Goal: Information Seeking & Learning: Find contact information

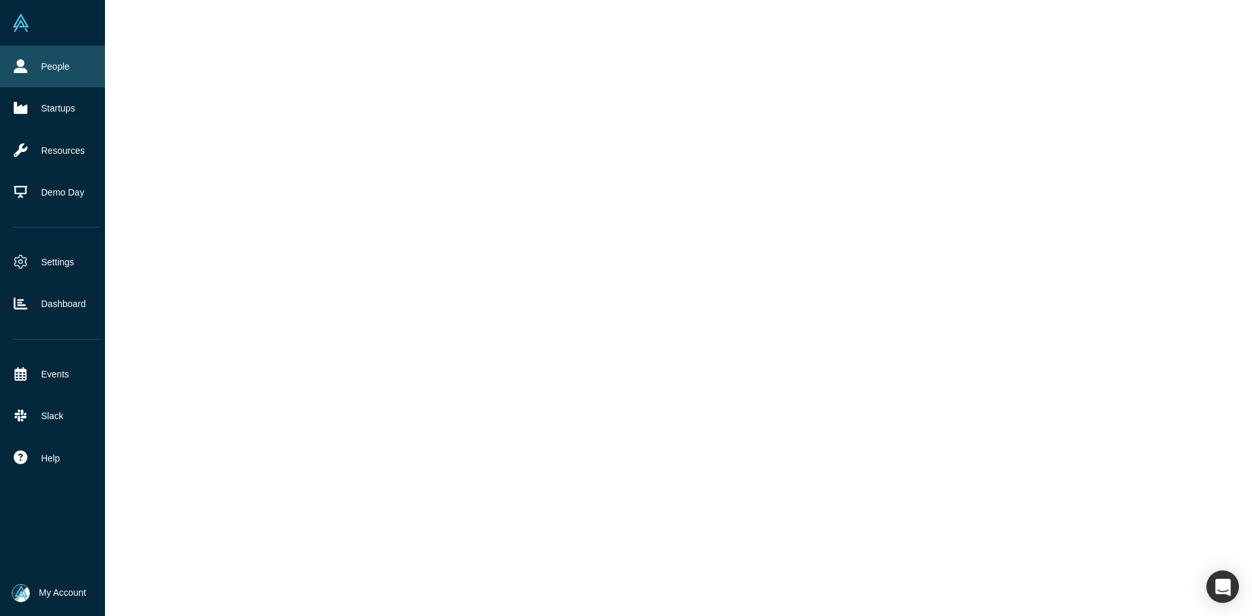
click at [20, 55] on link "People" at bounding box center [57, 67] width 115 height 42
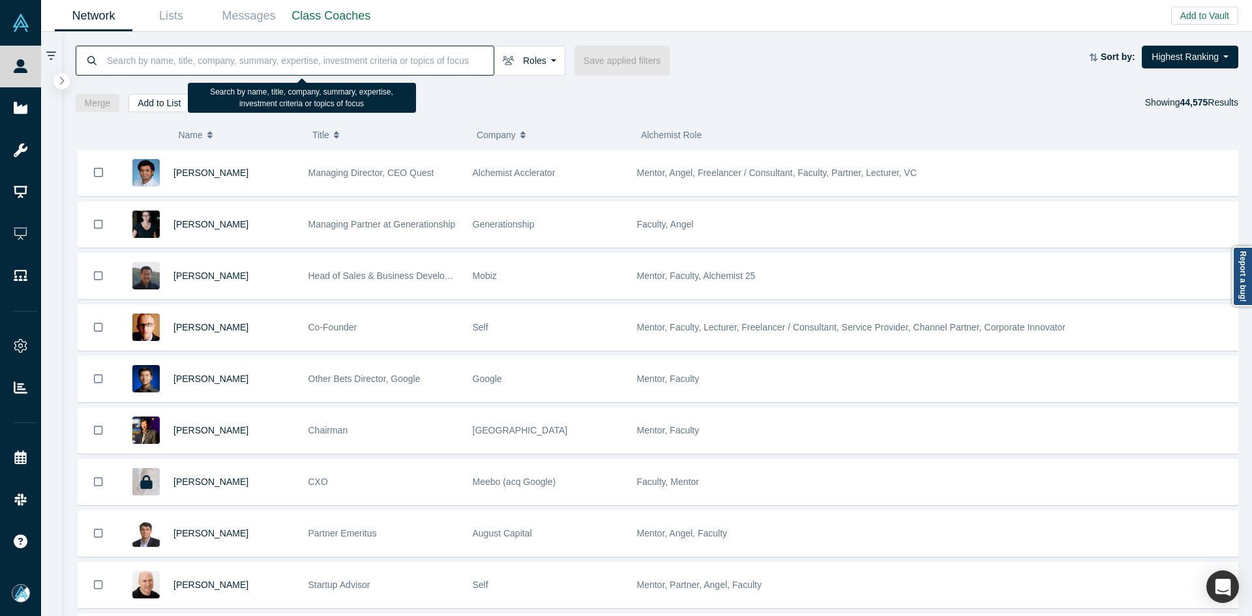
click at [233, 65] on input at bounding box center [300, 60] width 388 height 31
paste input "[PERSON_NAME]"
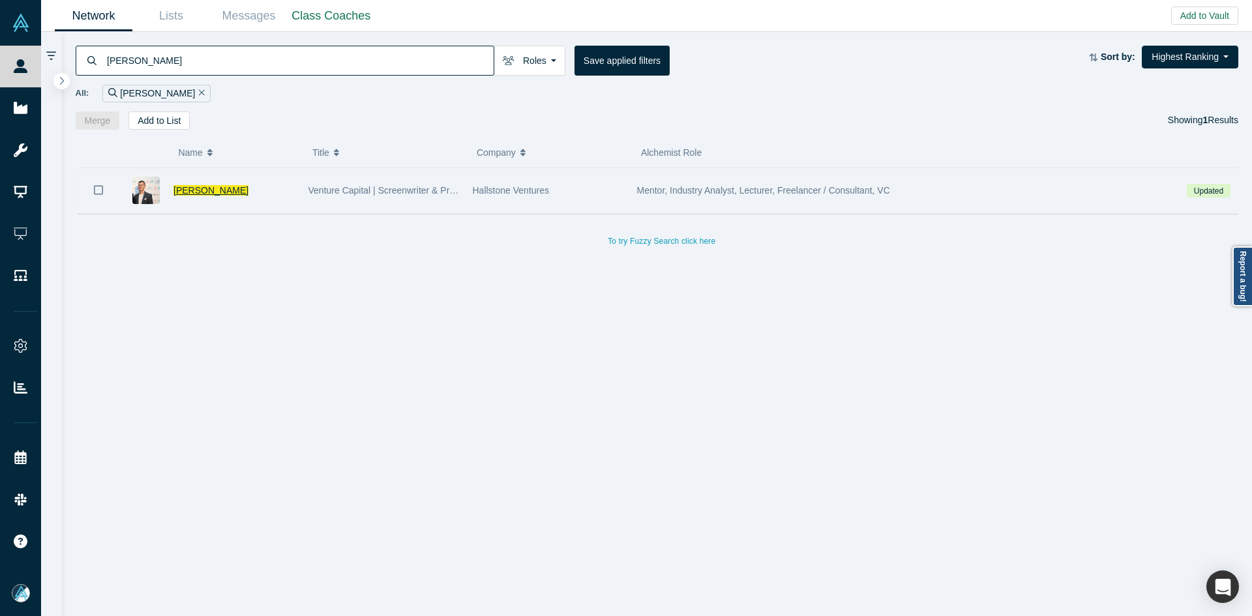
type input "[PERSON_NAME]"
click at [196, 187] on span "[PERSON_NAME]" at bounding box center [210, 190] width 75 height 10
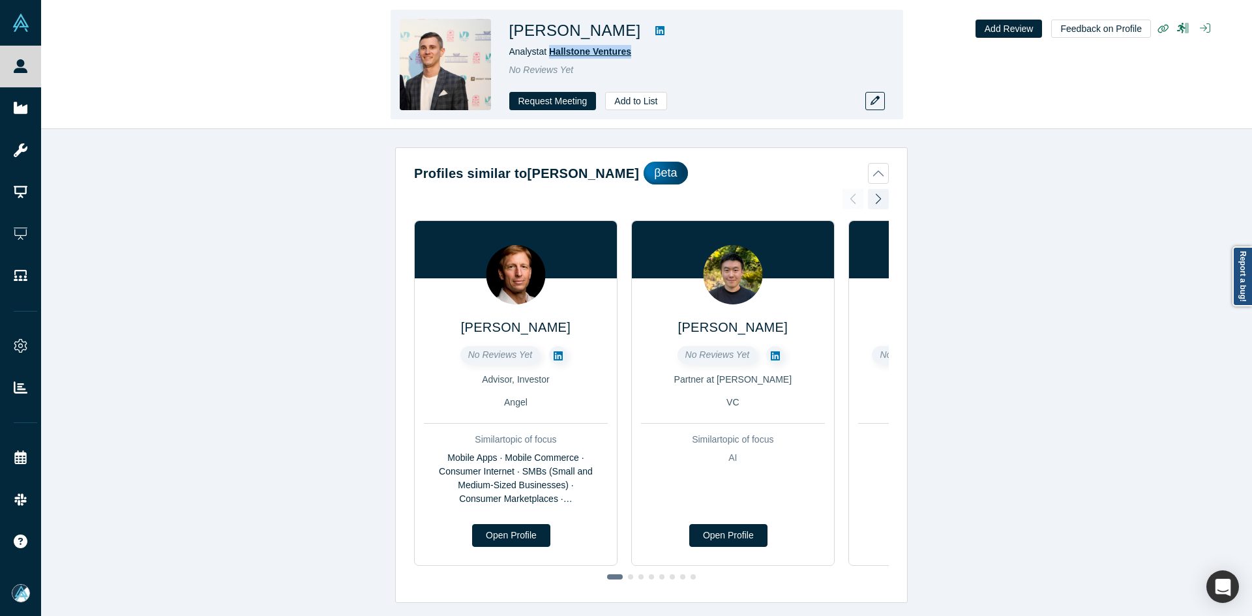
copy span "Hallstone Ventures"
drag, startPoint x: 651, startPoint y: 50, endPoint x: 524, endPoint y: 47, distance: 126.5
click at [552, 55] on div "Analyst at Hallstone Ventures" at bounding box center [691, 52] width 365 height 14
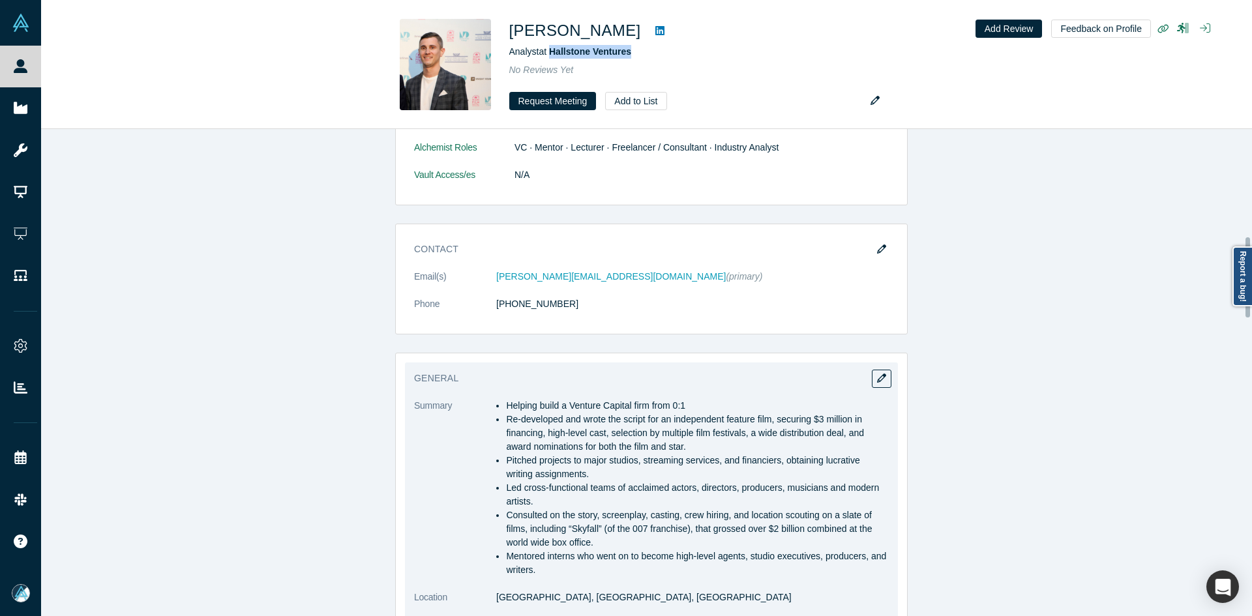
scroll to position [652, 0]
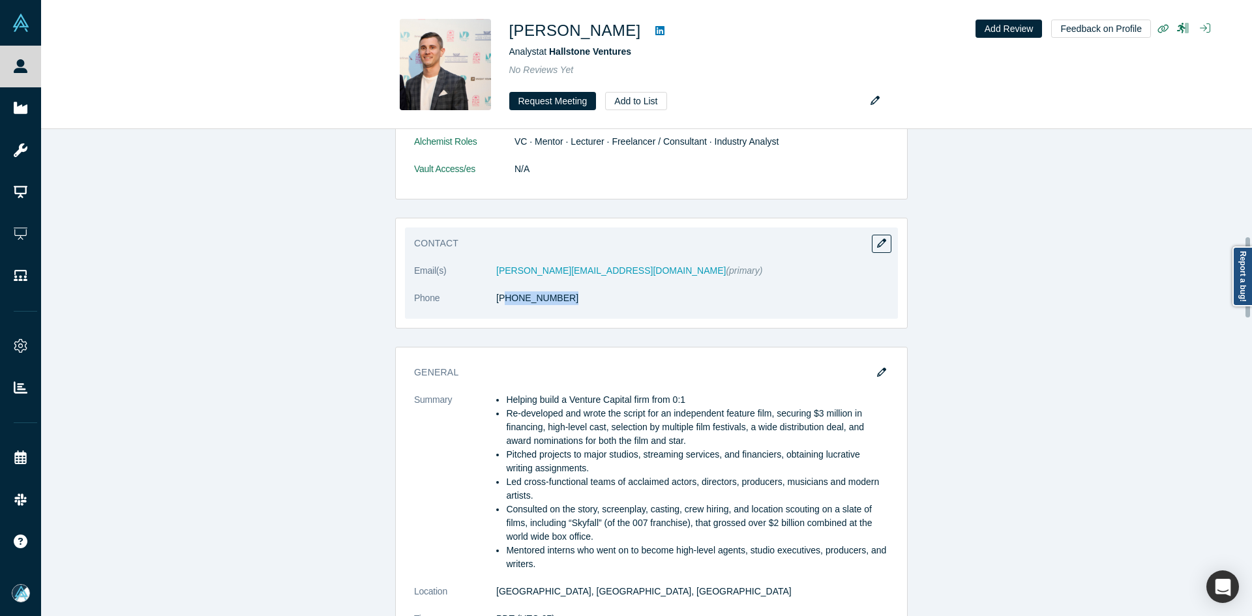
drag, startPoint x: 531, startPoint y: 305, endPoint x: 498, endPoint y: 306, distance: 33.9
click at [498, 306] on dl "Email(s) [PERSON_NAME][EMAIL_ADDRESS][DOMAIN_NAME] (primary) Phone [PHONE_NUMBE…" at bounding box center [651, 291] width 475 height 55
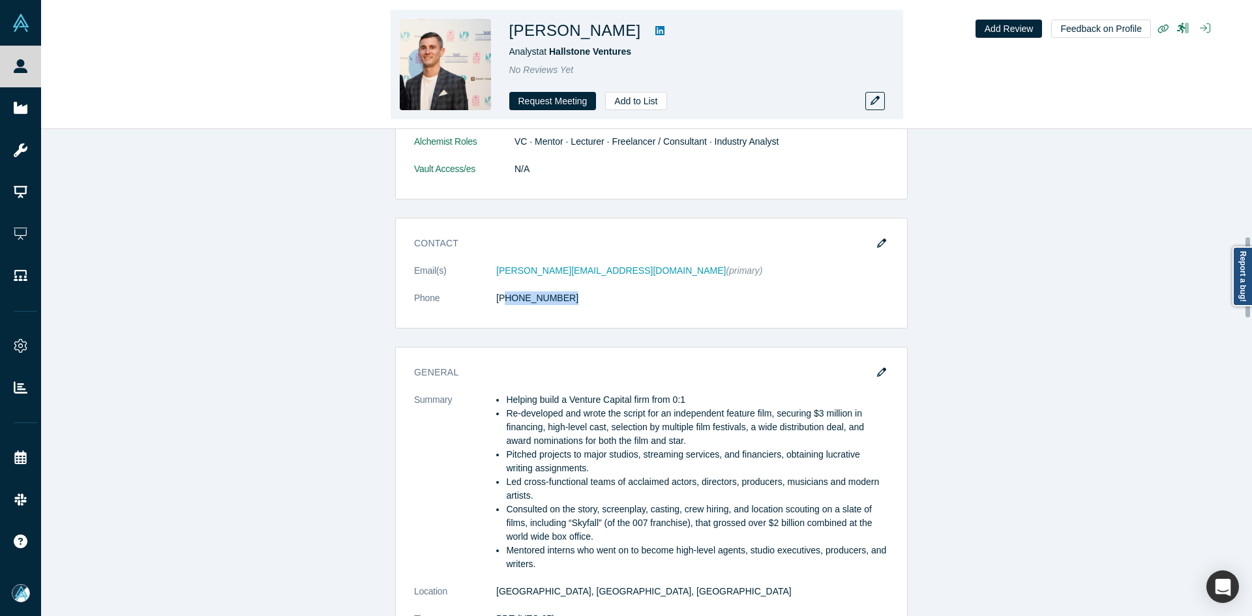
copy link "02) 981-6893"
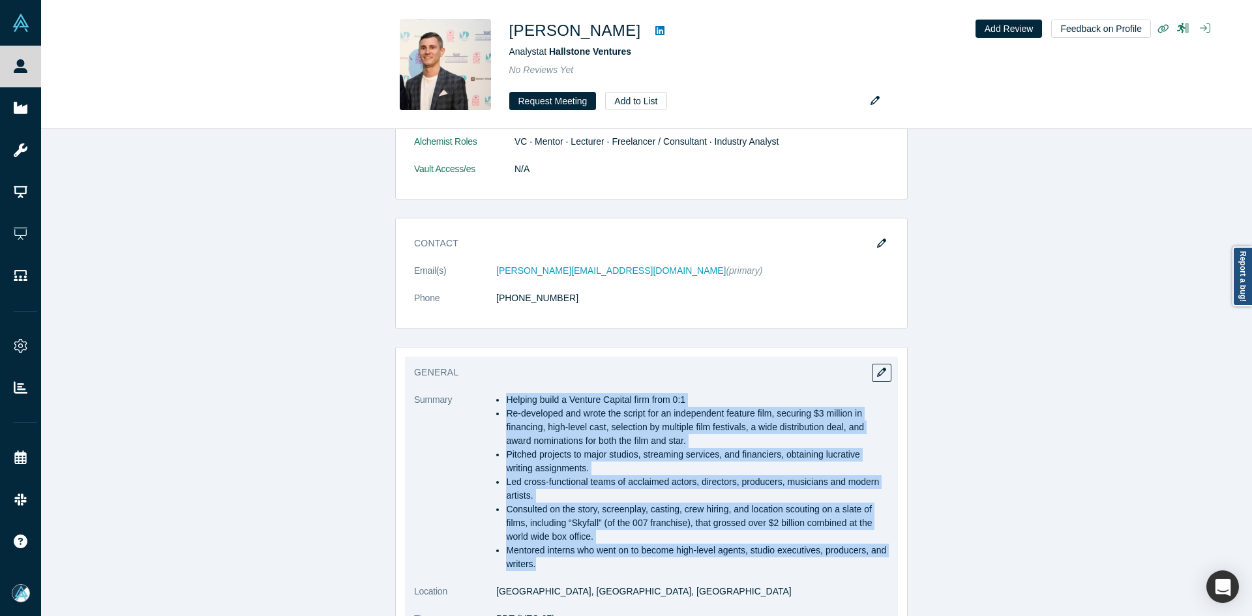
copy dl "Helping build a Venture Capital firm from 0:1 Re-developed and wrote the script…"
drag, startPoint x: 488, startPoint y: 400, endPoint x: 755, endPoint y: 569, distance: 316.2
click at [755, 569] on dl "Summary Helping build a Venture Capital firm from 0:1 Re-developed and wrote th…" at bounding box center [651, 578] width 475 height 370
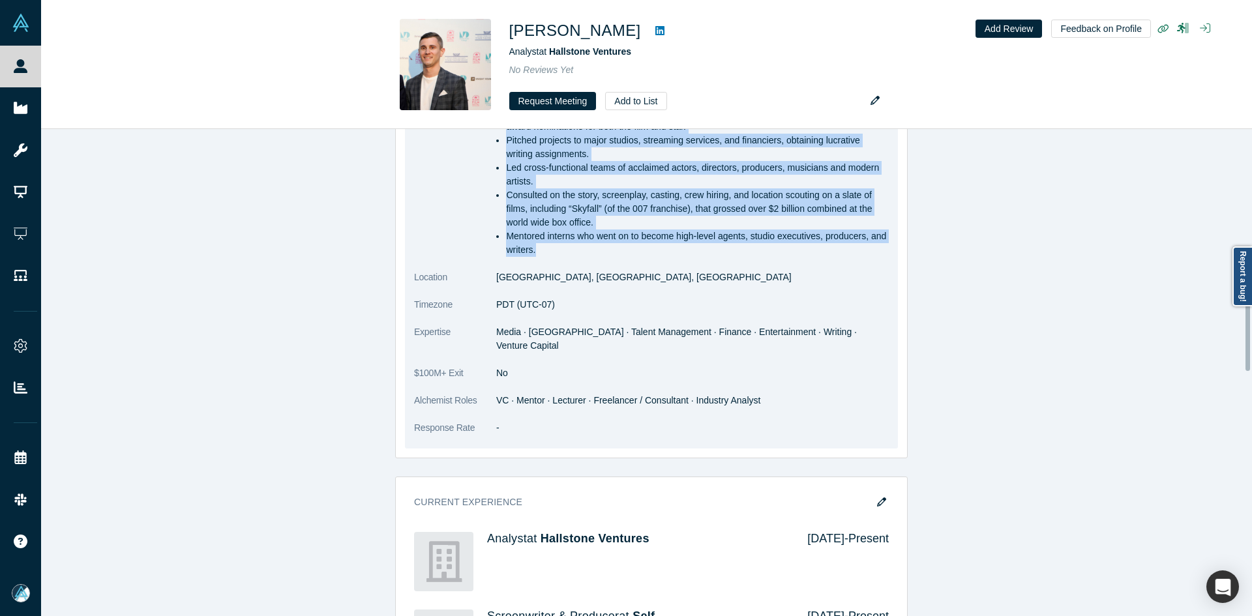
scroll to position [978, 0]
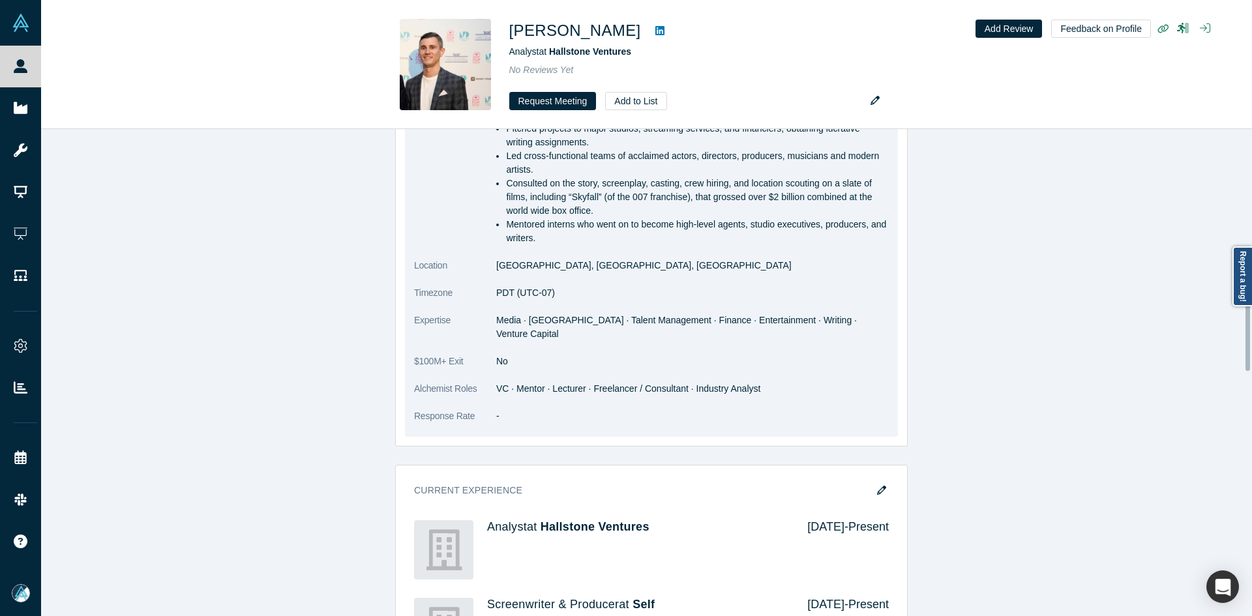
click at [496, 321] on span "Media · [GEOGRAPHIC_DATA] · Talent Management · Finance · Entertainment · Writi…" at bounding box center [676, 327] width 361 height 24
copy dl "Media · [GEOGRAPHIC_DATA] · Talent Management · Finance · Entertainment · Writi…"
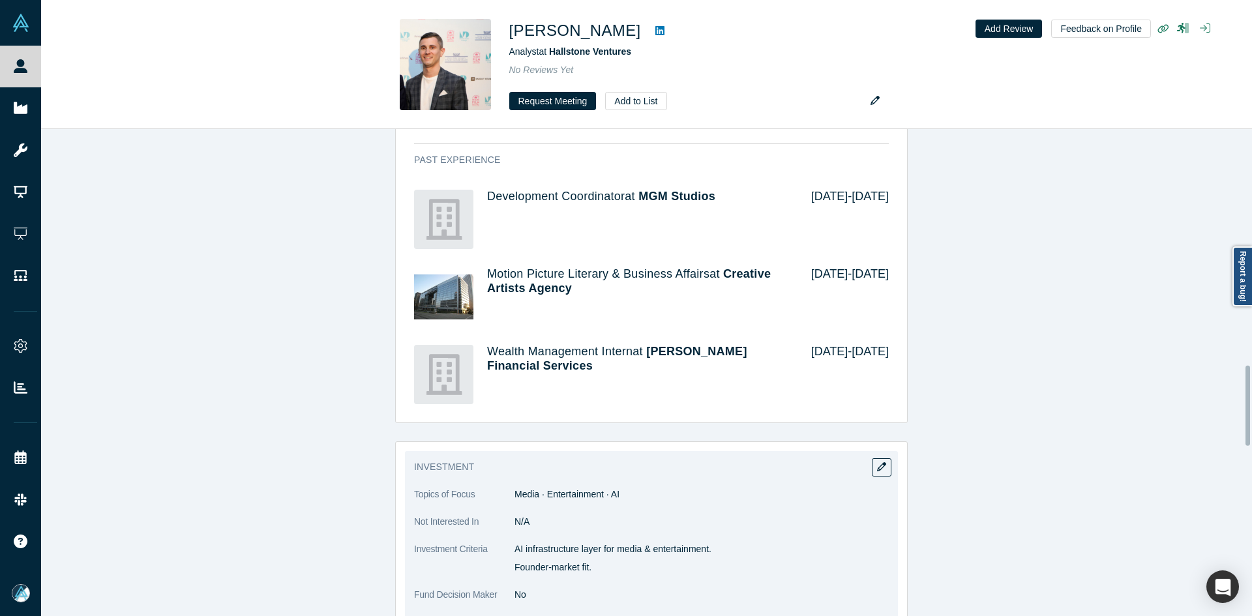
scroll to position [1630, 0]
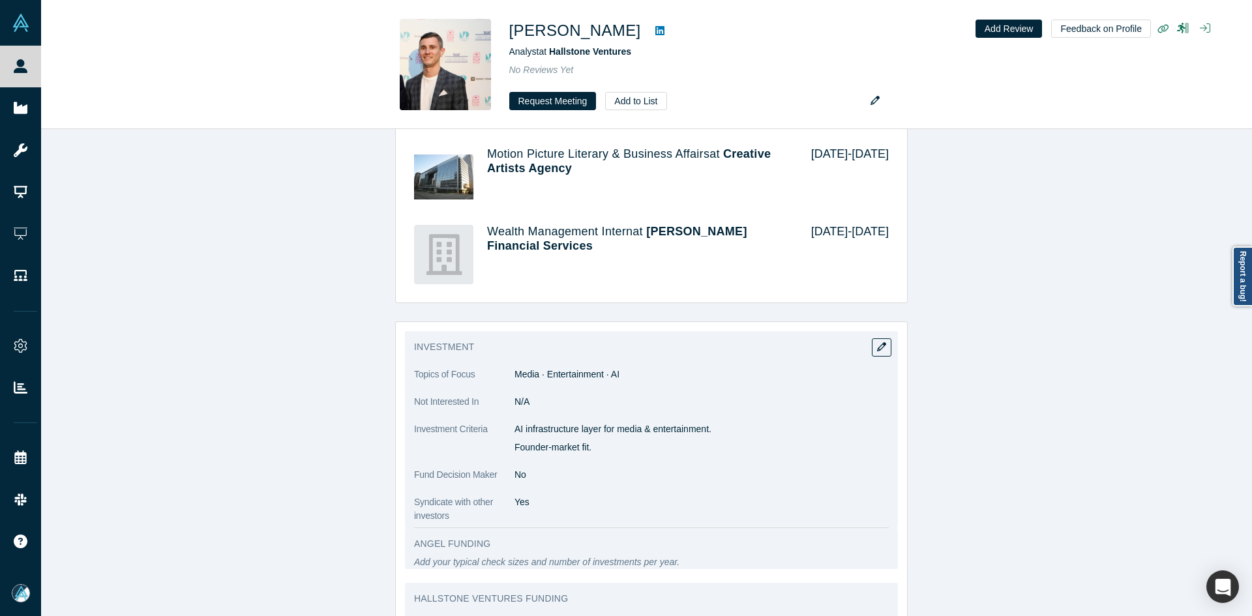
copy div "AI infrastructure layer for media & entertainment. Founder-market fit."
drag, startPoint x: 512, startPoint y: 413, endPoint x: 620, endPoint y: 433, distance: 110.1
click at [620, 433] on div "AI infrastructure layer for media & entertainment. Founder-market fit." at bounding box center [701, 439] width 374 height 32
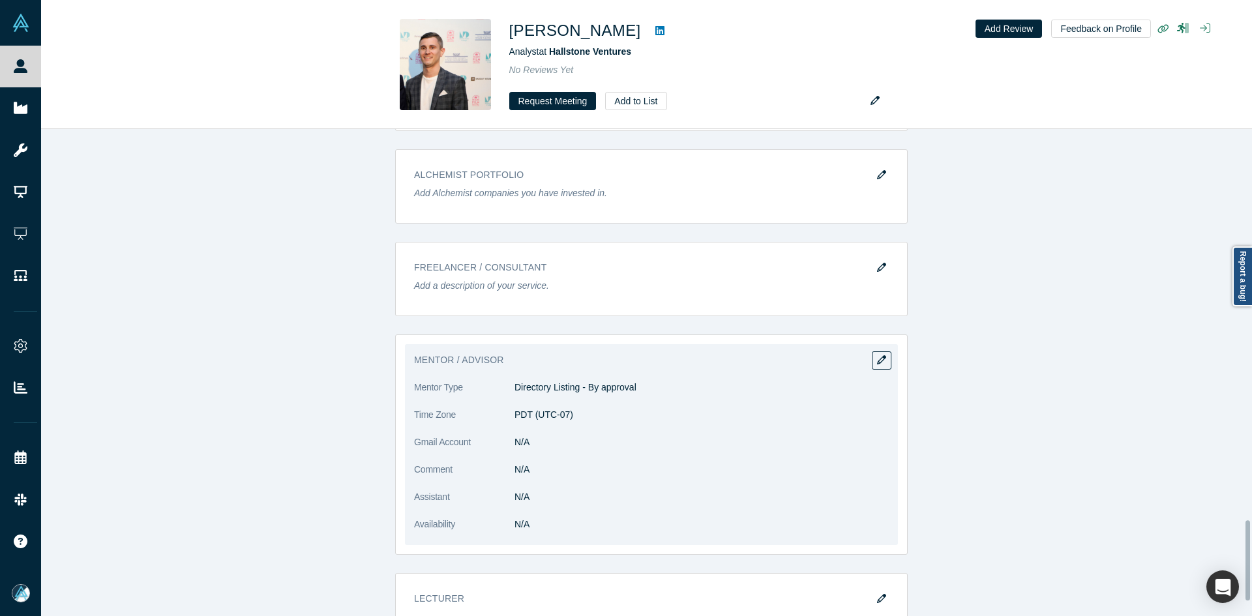
scroll to position [2466, 0]
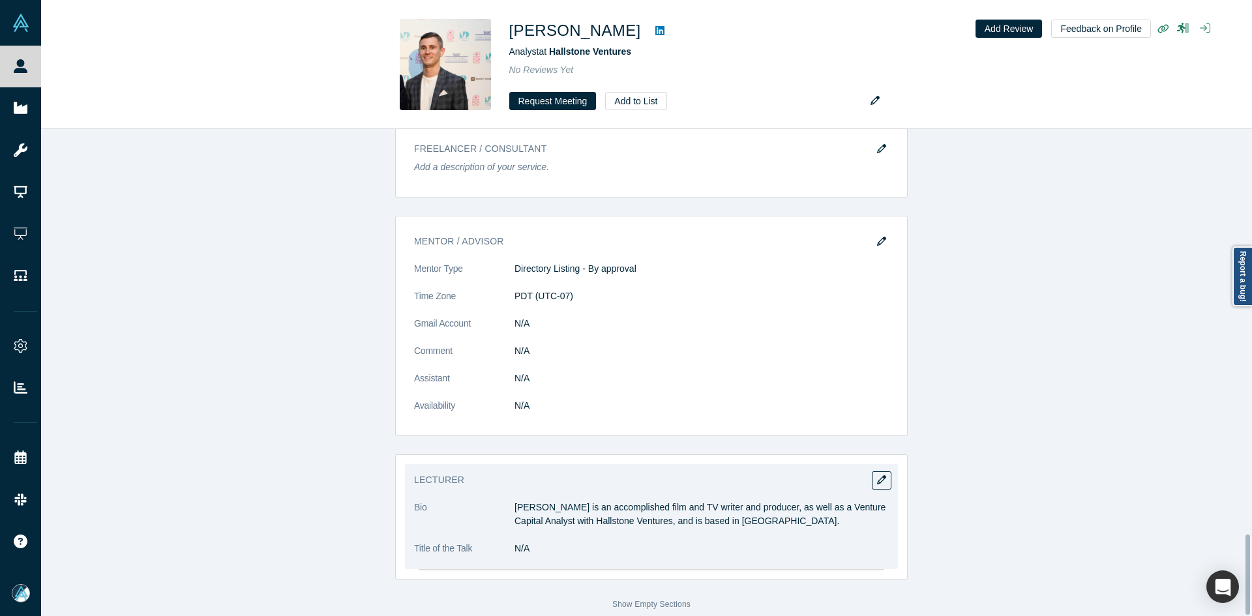
click at [554, 505] on p "[PERSON_NAME] is an accomplished film and TV writer and producer, as well as a …" at bounding box center [701, 514] width 374 height 27
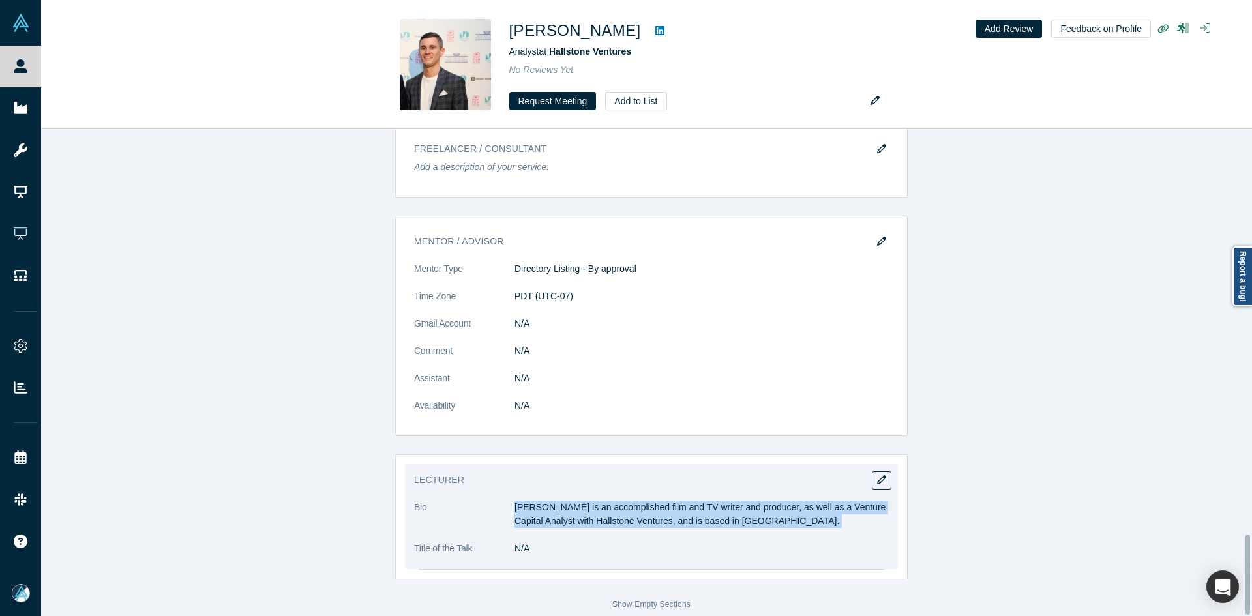
click at [554, 505] on p "[PERSON_NAME] is an accomplished film and TV writer and producer, as well as a …" at bounding box center [701, 514] width 374 height 27
copy dl "[PERSON_NAME] is an accomplished film and TV writer and producer, as well as a …"
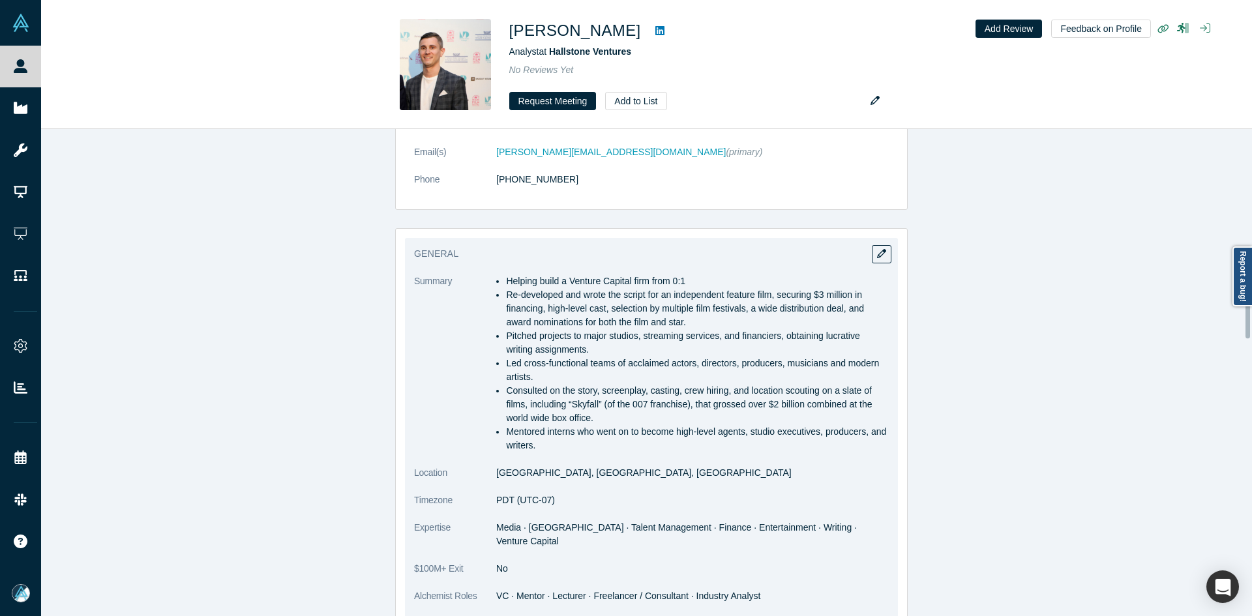
scroll to position [901, 0]
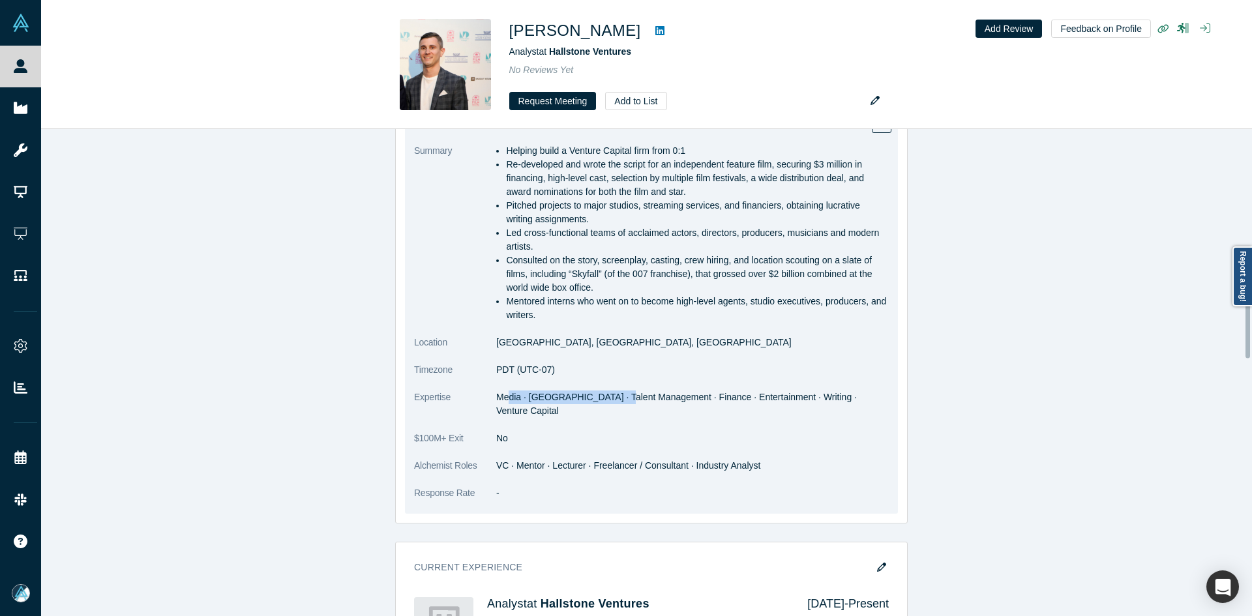
drag, startPoint x: 503, startPoint y: 398, endPoint x: 607, endPoint y: 393, distance: 103.8
click at [607, 393] on span "Media · [GEOGRAPHIC_DATA] · Talent Management · Finance · Entertainment · Writi…" at bounding box center [676, 404] width 361 height 24
drag, startPoint x: 491, startPoint y: 443, endPoint x: 593, endPoint y: 432, distance: 102.3
click at [589, 441] on dl "Summary Helping build a Venture Capital firm from 0:1 Re-developed and wrote th…" at bounding box center [651, 329] width 475 height 370
click at [659, 460] on dl "Summary Helping build a Venture Capital firm from 0:1 Re-developed and wrote th…" at bounding box center [651, 329] width 475 height 370
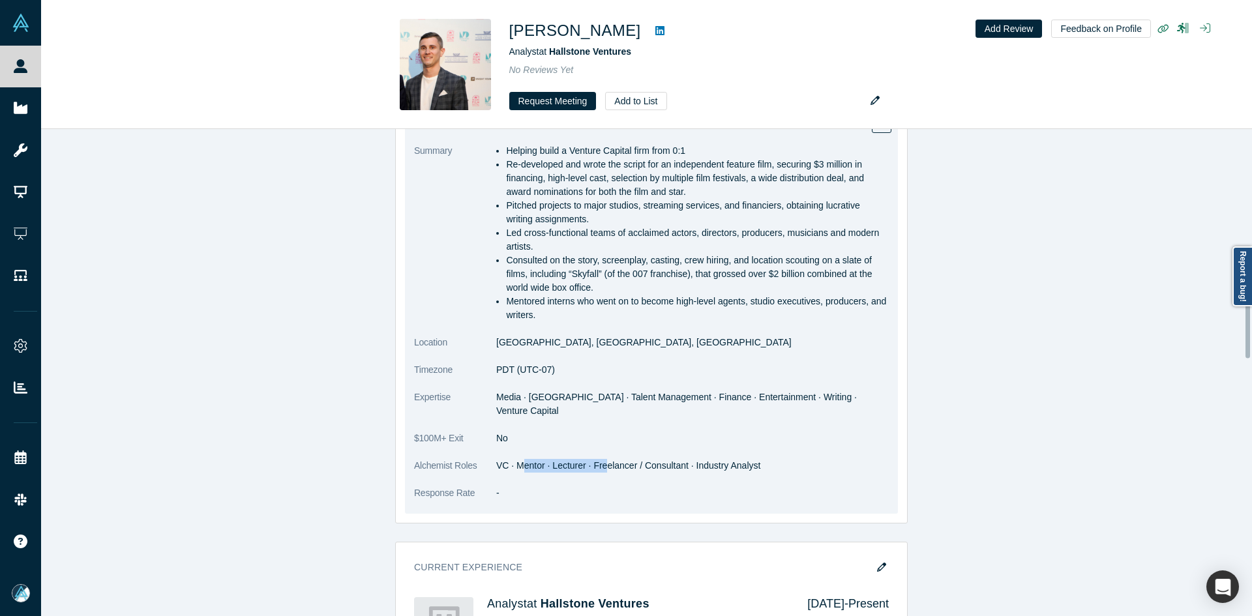
drag, startPoint x: 537, startPoint y: 449, endPoint x: 601, endPoint y: 448, distance: 63.9
click at [601, 459] on dd "VC · Mentor · Lecturer · Freelancer / Consultant · Industry Analyst" at bounding box center [692, 466] width 393 height 14
click at [623, 486] on dd "-" at bounding box center [692, 493] width 393 height 14
drag, startPoint x: 631, startPoint y: 453, endPoint x: 733, endPoint y: 456, distance: 101.8
click at [733, 459] on dd "VC · Mentor · Lecturer · Freelancer / Consultant · Industry Analyst" at bounding box center [692, 466] width 393 height 14
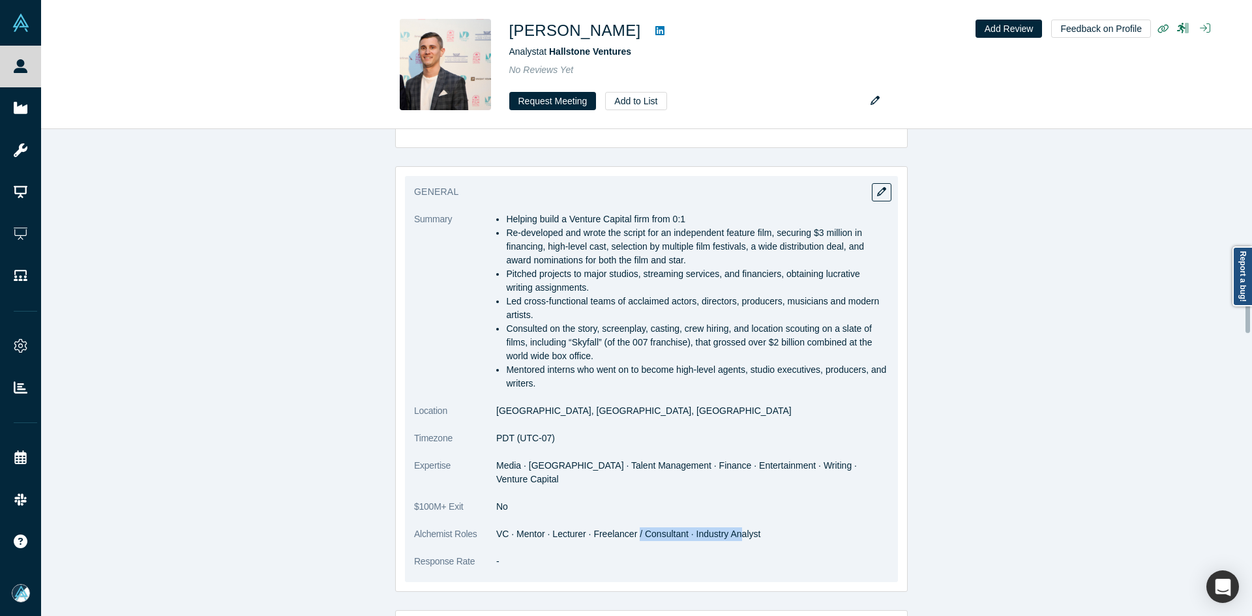
scroll to position [706, 0]
